Goal: Register for event/course

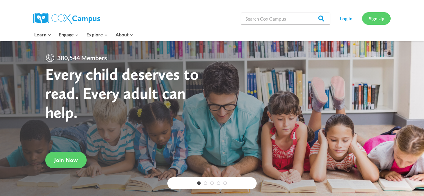
click at [378, 13] on link "Sign Up" at bounding box center [376, 18] width 29 height 12
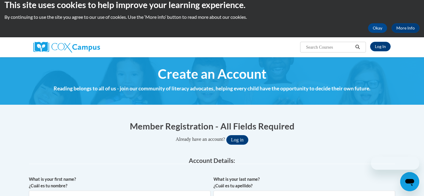
scroll to position [7, 0]
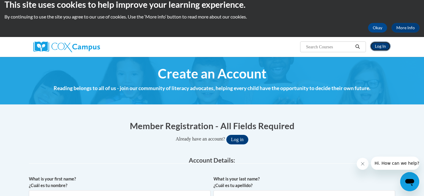
click at [380, 49] on link "Log In" at bounding box center [380, 46] width 21 height 10
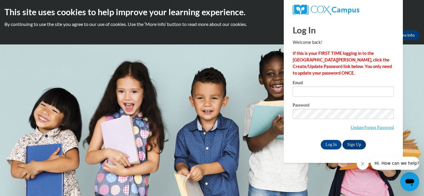
click at [352, 137] on div "Password Update/Forgot Password" at bounding box center [343, 120] width 101 height 35
click at [352, 140] on link "Sign Up" at bounding box center [353, 145] width 23 height 10
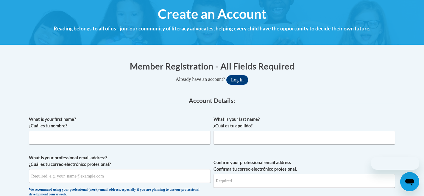
scroll to position [68, 0]
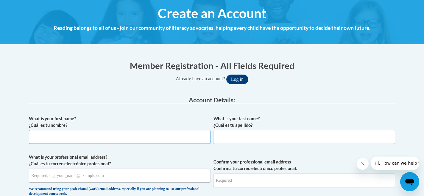
click at [185, 137] on input "What is your first name? ¿Cuál es tu nombre?" at bounding box center [120, 137] width 182 height 14
type input "[PERSON_NAME]"
click at [246, 138] on input "What is your last name? ¿Cuál es tu apellido?" at bounding box center [304, 137] width 182 height 14
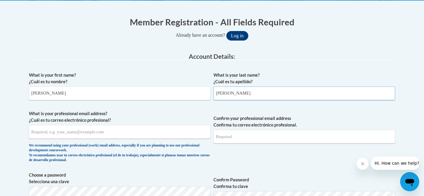
scroll to position [112, 0]
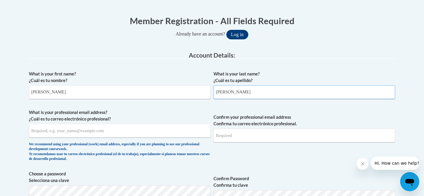
type input "[PERSON_NAME]"
click at [142, 134] on input "What is your professional email address? ¿Cuál es tu correo electrónico profesi…" at bounding box center [120, 131] width 182 height 14
type input "pgooch@chattahoocheechristian.org"
click at [174, 113] on label "What is your professional email address? ¿Cuál es tu correo electrónico profesi…" at bounding box center [120, 115] width 182 height 13
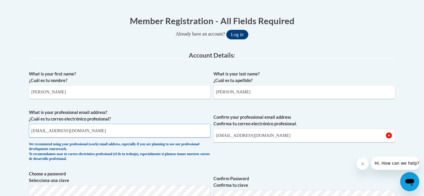
click at [174, 124] on input "pgooch@chattahoocheechristian.org" at bounding box center [120, 131] width 182 height 14
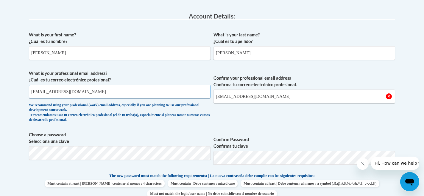
scroll to position [152, 0]
drag, startPoint x: 45, startPoint y: 92, endPoint x: 34, endPoint y: 92, distance: 10.7
click at [34, 92] on input "pgooch@chattahoocheechristian.org" at bounding box center [120, 91] width 182 height 14
type input "pholloway@chattahoocheechristian.org"
drag, startPoint x: 230, startPoint y: 99, endPoint x: 221, endPoint y: 99, distance: 8.9
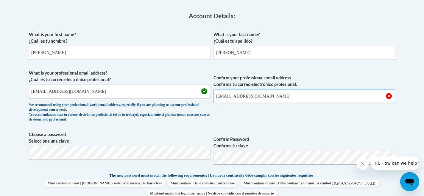
click at [221, 99] on input "pgooch@chattahoocheechristian.org" at bounding box center [304, 96] width 182 height 14
drag, startPoint x: 219, startPoint y: 98, endPoint x: 229, endPoint y: 98, distance: 9.8
click at [229, 98] on input "pgooch@chattahoocheechristian.org" at bounding box center [304, 96] width 182 height 14
type input "pholloway@chattahoocheechristian.org"
click at [263, 118] on span "Confirm your professional email address Confirma tu correo electrónico profesio…" at bounding box center [304, 97] width 182 height 55
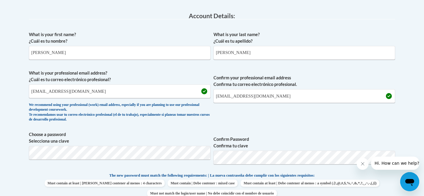
scroll to position [194, 0]
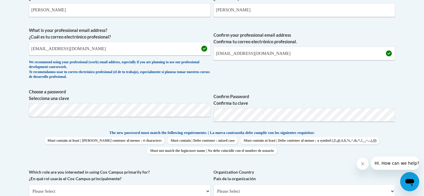
click at [323, 83] on div "What is your first name? ¿Cuál es tu nombre? Payton What is your last name? ¿Cu…" at bounding box center [212, 122] width 366 height 272
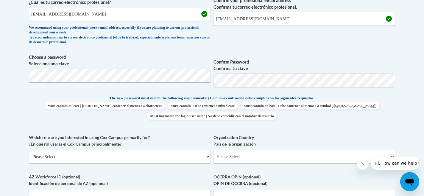
scroll to position [245, 0]
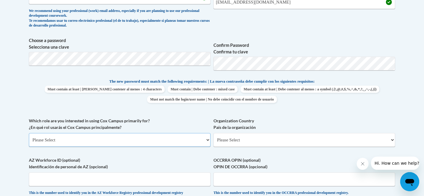
click at [137, 140] on select "Please Select College/University | Colegio/Universidad Community/Nonprofit Part…" at bounding box center [120, 140] width 182 height 14
select select "fbf2d438-af2f-41f8-98f1-81c410e29de3"
click at [29, 133] on select "Please Select College/University | Colegio/Universidad Community/Nonprofit Part…" at bounding box center [120, 140] width 182 height 14
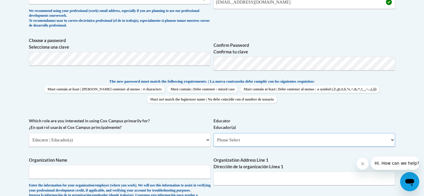
click at [247, 142] on select "Please Select Early Learning/Daycare Teacher/Family Home Care Provider | Maestr…" at bounding box center [304, 140] width 182 height 14
select select "8e40623d-54d0-45cd-9f92-5df65cd3f8cf"
click at [213, 133] on select "Please Select Early Learning/Daycare Teacher/Family Home Care Provider | Maestr…" at bounding box center [304, 140] width 182 height 14
click at [312, 115] on div "What is your first name? ¿Cuál es tu nombre? Payton What is your last name? ¿Cu…" at bounding box center [212, 117] width 366 height 366
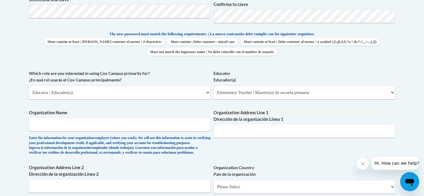
scroll to position [310, 0]
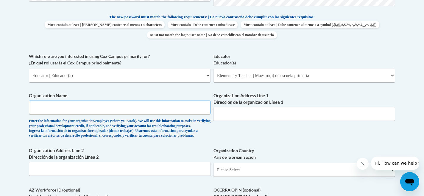
click at [171, 104] on input "Organization Name" at bounding box center [120, 107] width 182 height 14
type input "Chattahoochee Christian School"
type input "640 Main Street"
click at [254, 138] on div "What is your first name? ¿Cuál es tu nombre? Payton What is your last name? ¿Cu…" at bounding box center [212, 53] width 366 height 366
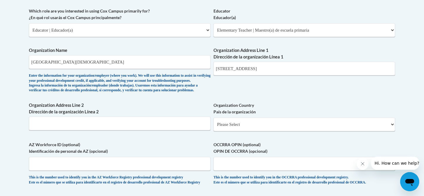
scroll to position [377, 0]
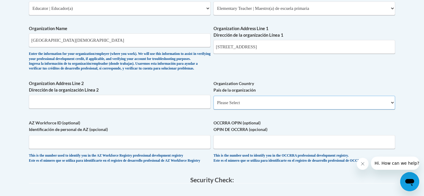
click at [268, 109] on select "Please Select United States | Estados Unidos Outside of the United States | Fue…" at bounding box center [304, 103] width 182 height 14
select select "ad49bcad-a171-4b2e-b99c-48b446064914"
click at [213, 105] on select "Please Select United States | Estados Unidos Outside of the United States | Fue…" at bounding box center [304, 103] width 182 height 14
select select
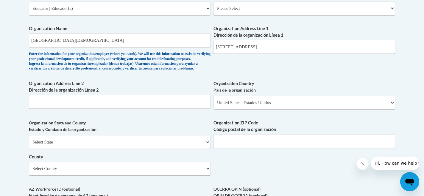
click at [188, 125] on div "What is your first name? ¿Cuál es tu nombre? Payton What is your last name? ¿Cu…" at bounding box center [212, 19] width 366 height 432
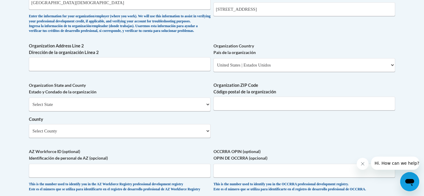
scroll to position [419, 0]
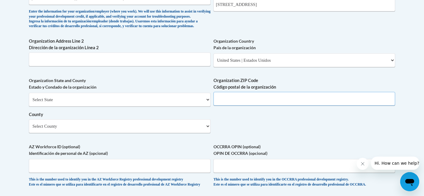
click at [239, 105] on input "Organization ZIP Code Código postal de la organización" at bounding box center [304, 99] width 182 height 14
type input "30527"
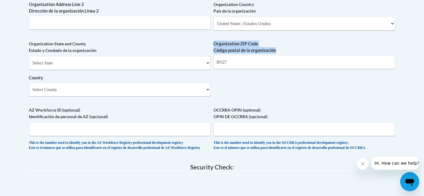
scroll to position [466, 0]
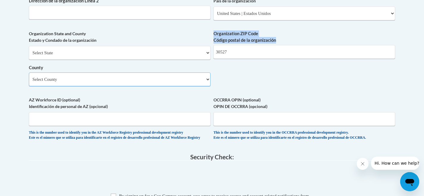
click at [177, 86] on select "Select County Appling Atkinson Bacon Baker Baldwin Banks Barrow Bartow Ben Hill…" at bounding box center [120, 79] width 182 height 14
select select "Union"
click at [29, 82] on select "Select County Appling Atkinson Bacon Baker Baldwin Banks Barrow Bartow Ben Hill…" at bounding box center [120, 79] width 182 height 14
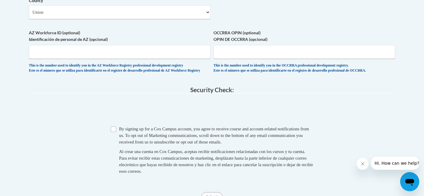
scroll to position [534, 0]
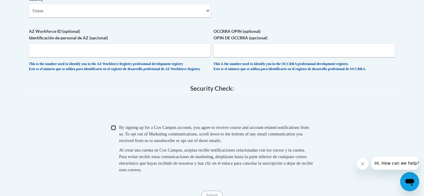
click at [115, 130] on input "Checkbox" at bounding box center [113, 127] width 5 height 5
checkbox input "true"
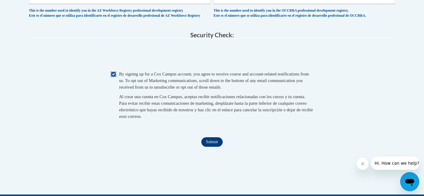
scroll to position [596, 0]
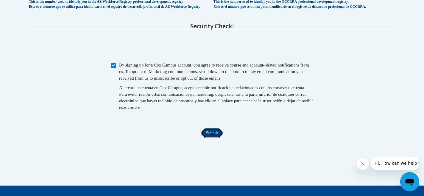
click at [210, 138] on input "Submit" at bounding box center [211, 133] width 21 height 10
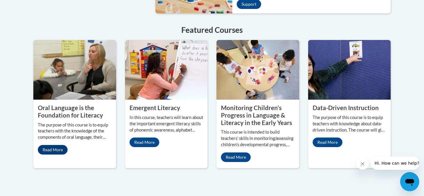
scroll to position [531, 0]
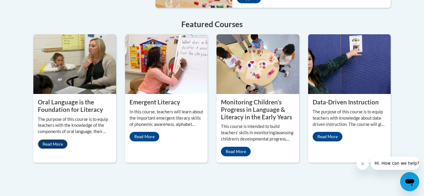
click at [57, 139] on link "Read More" at bounding box center [53, 144] width 30 height 10
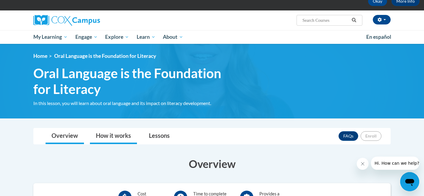
scroll to position [29, 0]
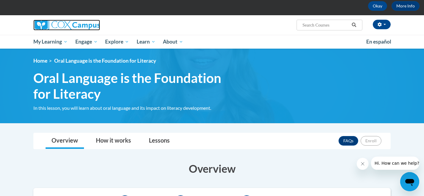
click at [75, 28] on img at bounding box center [66, 25] width 67 height 11
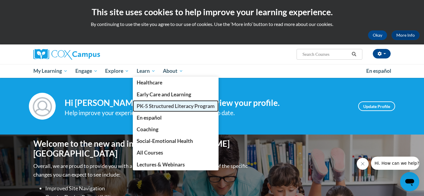
click at [160, 106] on span "PK-5 Structured Literacy Program" at bounding box center [176, 106] width 78 height 6
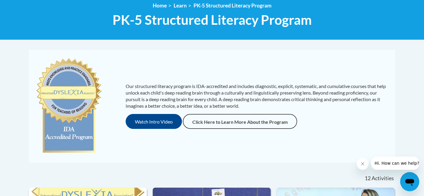
scroll to position [88, 0]
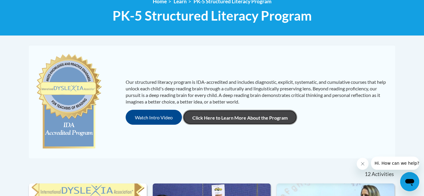
click at [222, 115] on link "Click Here to Learn More About the Program" at bounding box center [240, 117] width 114 height 15
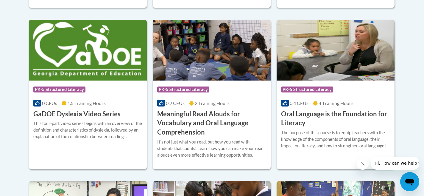
scroll to position [410, 0]
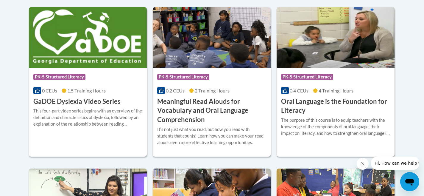
click at [296, 111] on h3 "Oral Language is the Foundation for Literacy" at bounding box center [335, 106] width 109 height 18
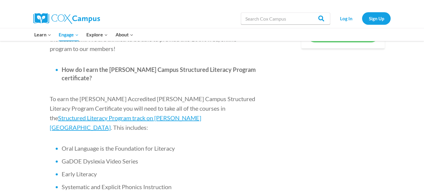
scroll to position [356, 0]
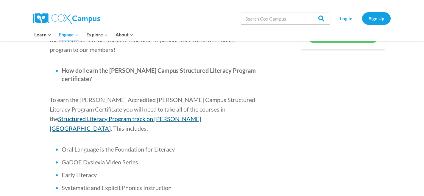
click at [82, 115] on span "Structured Literacy Program track on [PERSON_NAME][GEOGRAPHIC_DATA]" at bounding box center [126, 123] width 152 height 17
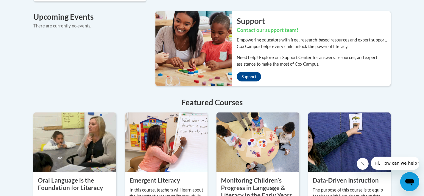
scroll to position [474, 0]
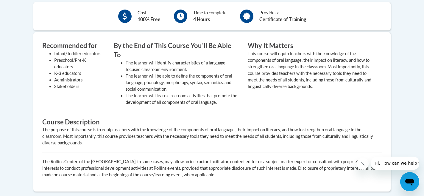
scroll to position [165, 0]
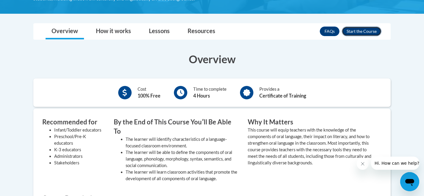
click at [353, 32] on button "Enroll" at bounding box center [362, 31] width 40 height 10
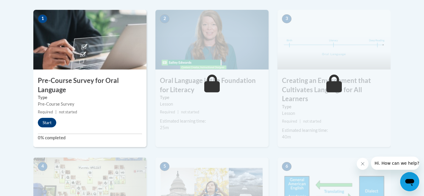
scroll to position [207, 0]
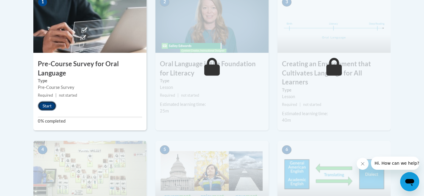
click at [55, 104] on button "Start" at bounding box center [47, 106] width 18 height 10
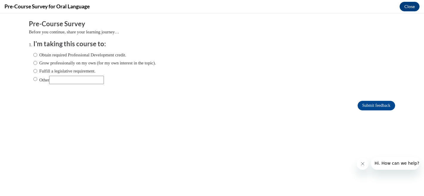
scroll to position [0, 0]
click at [33, 59] on div "Obtain required Professional Development credit. Grow professionally on my own …" at bounding box center [94, 68] width 123 height 38
click at [35, 54] on input "Obtain required Professional Development credit." at bounding box center [35, 55] width 4 height 7
radio input "true"
click at [156, 82] on span "Other" at bounding box center [94, 80] width 123 height 8
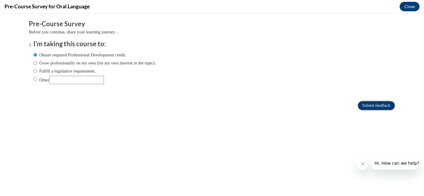
click at [370, 106] on input "Submit feedback" at bounding box center [377, 106] width 38 height 10
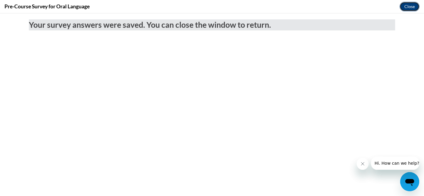
click at [408, 3] on button "Close" at bounding box center [410, 7] width 20 height 10
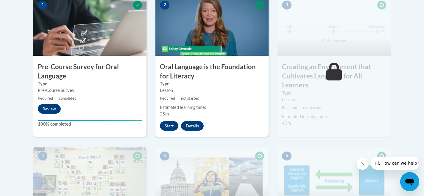
scroll to position [205, 0]
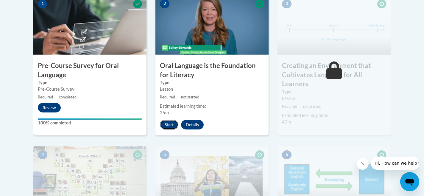
click at [169, 123] on button "Start" at bounding box center [169, 125] width 18 height 10
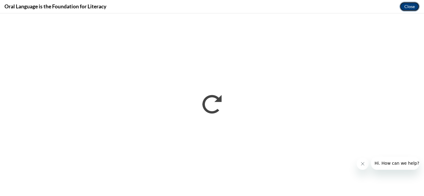
scroll to position [0, 0]
click at [411, 7] on button "Close" at bounding box center [410, 7] width 20 height 10
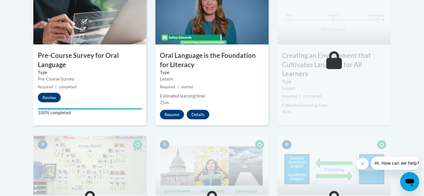
scroll to position [216, 0]
